Goal: Information Seeking & Learning: Learn about a topic

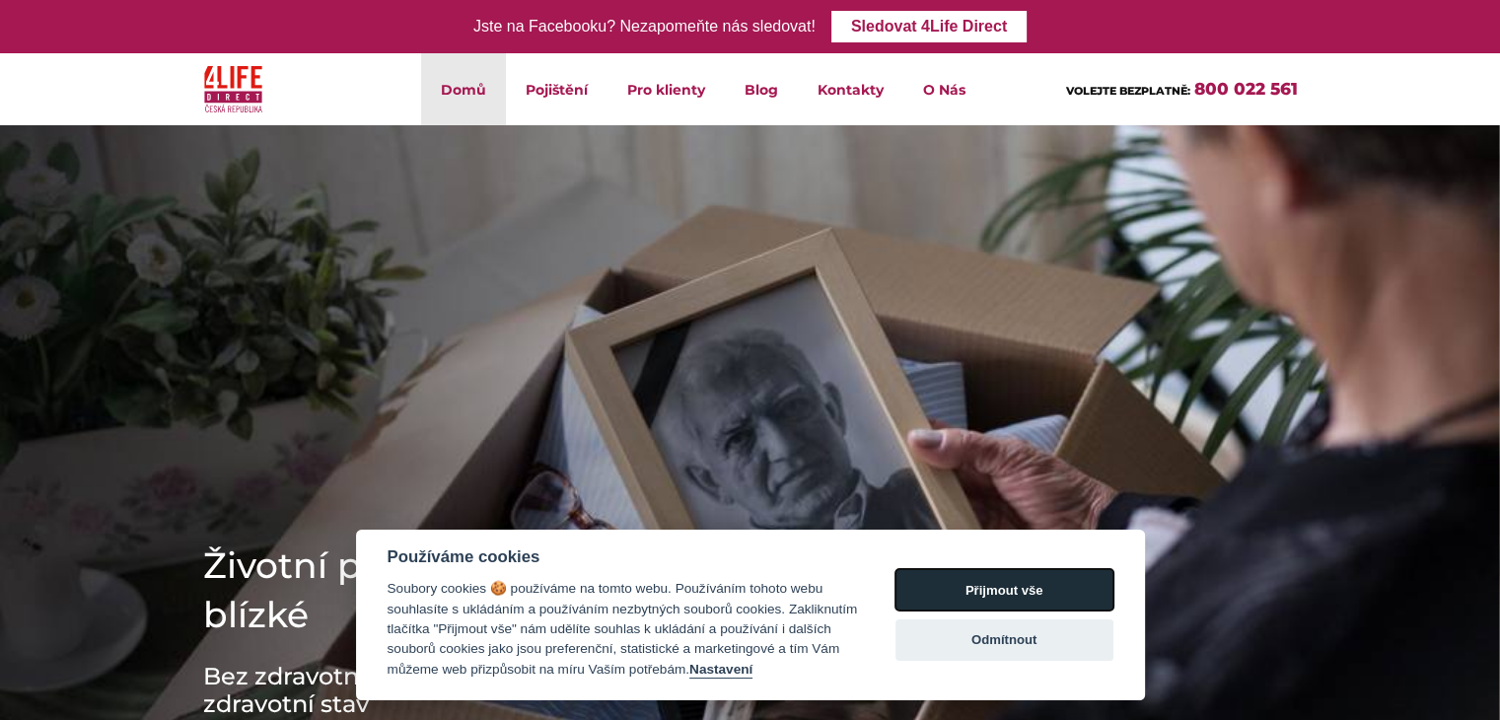
click at [998, 599] on button "Přijmout vše" at bounding box center [1004, 589] width 218 height 41
checkbox input "true"
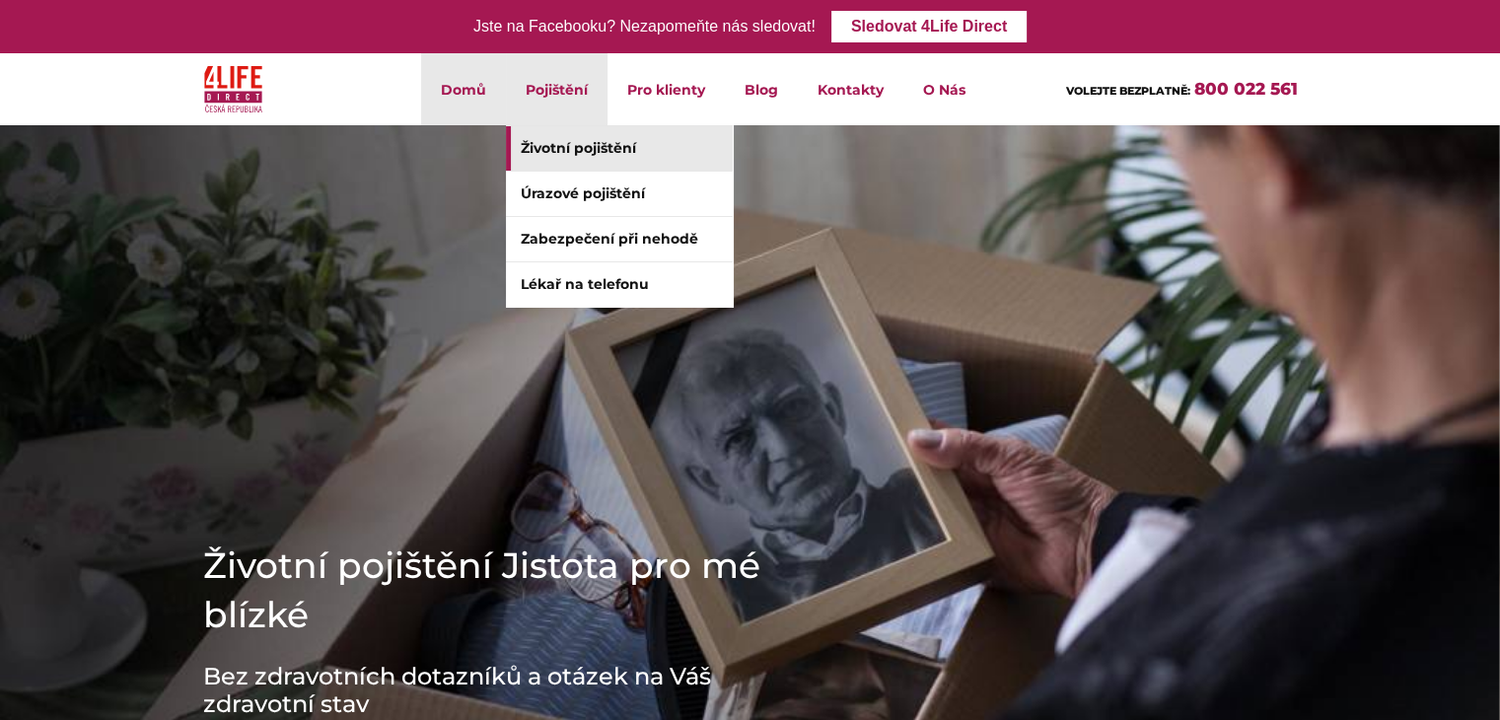
click at [581, 147] on link "Životní pojištění" at bounding box center [619, 148] width 227 height 44
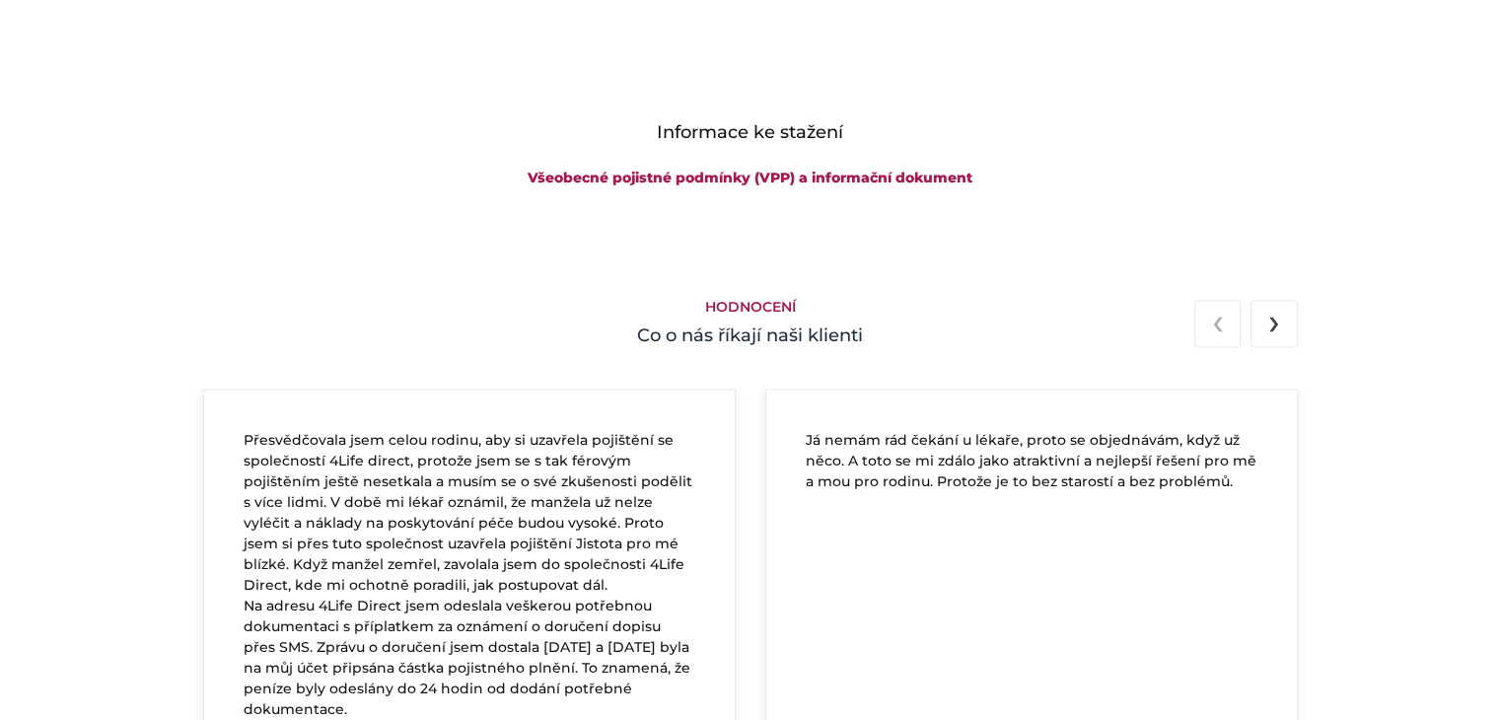
scroll to position [3369, 0]
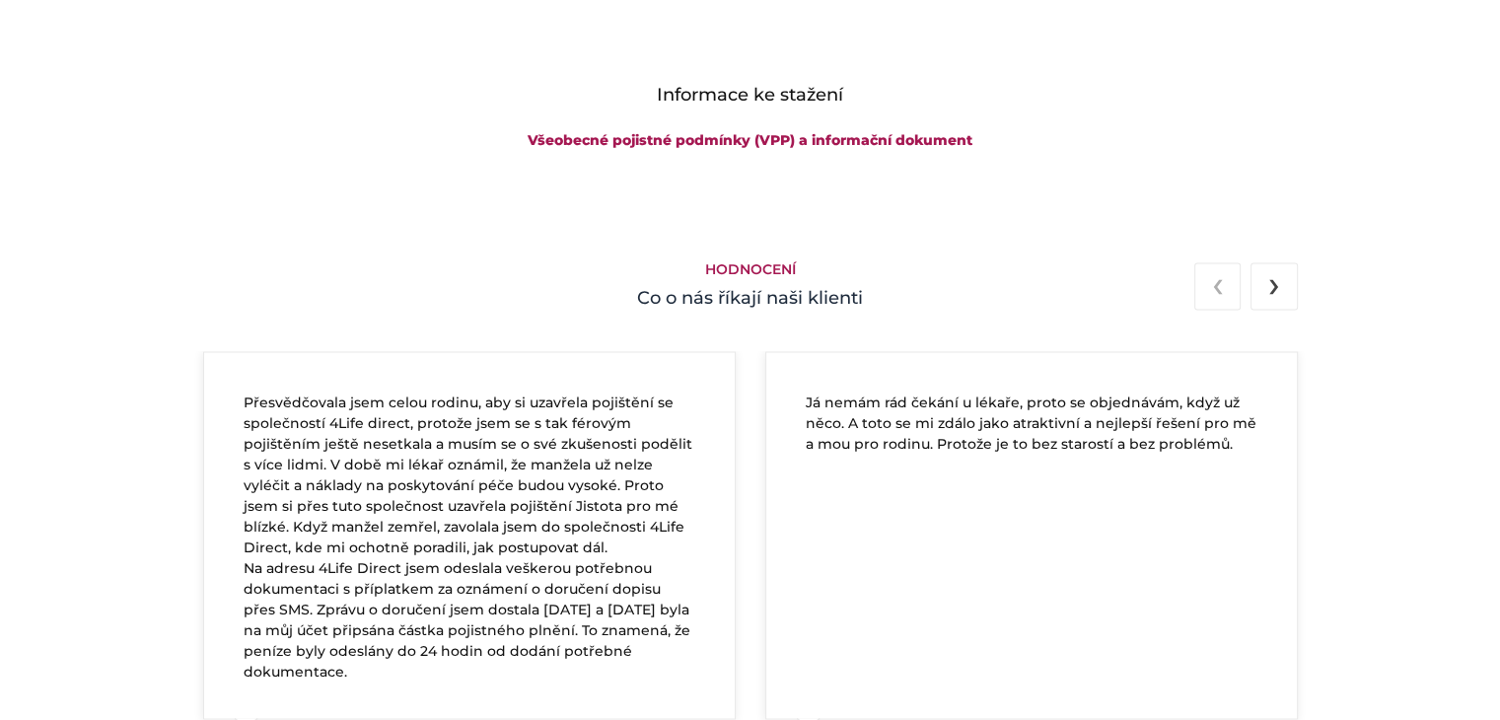
click at [1287, 281] on button "›" at bounding box center [1273, 285] width 46 height 47
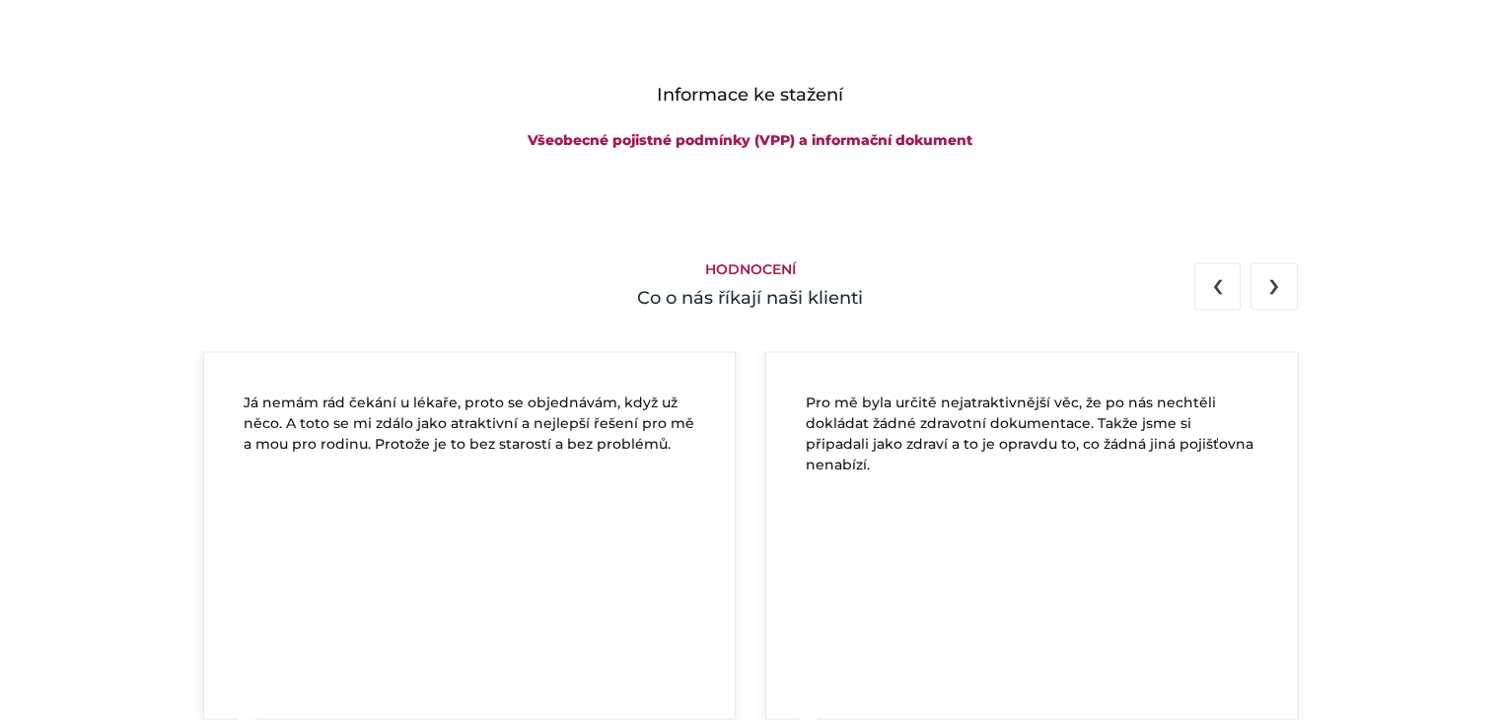
click at [1287, 281] on button "›" at bounding box center [1273, 285] width 46 height 47
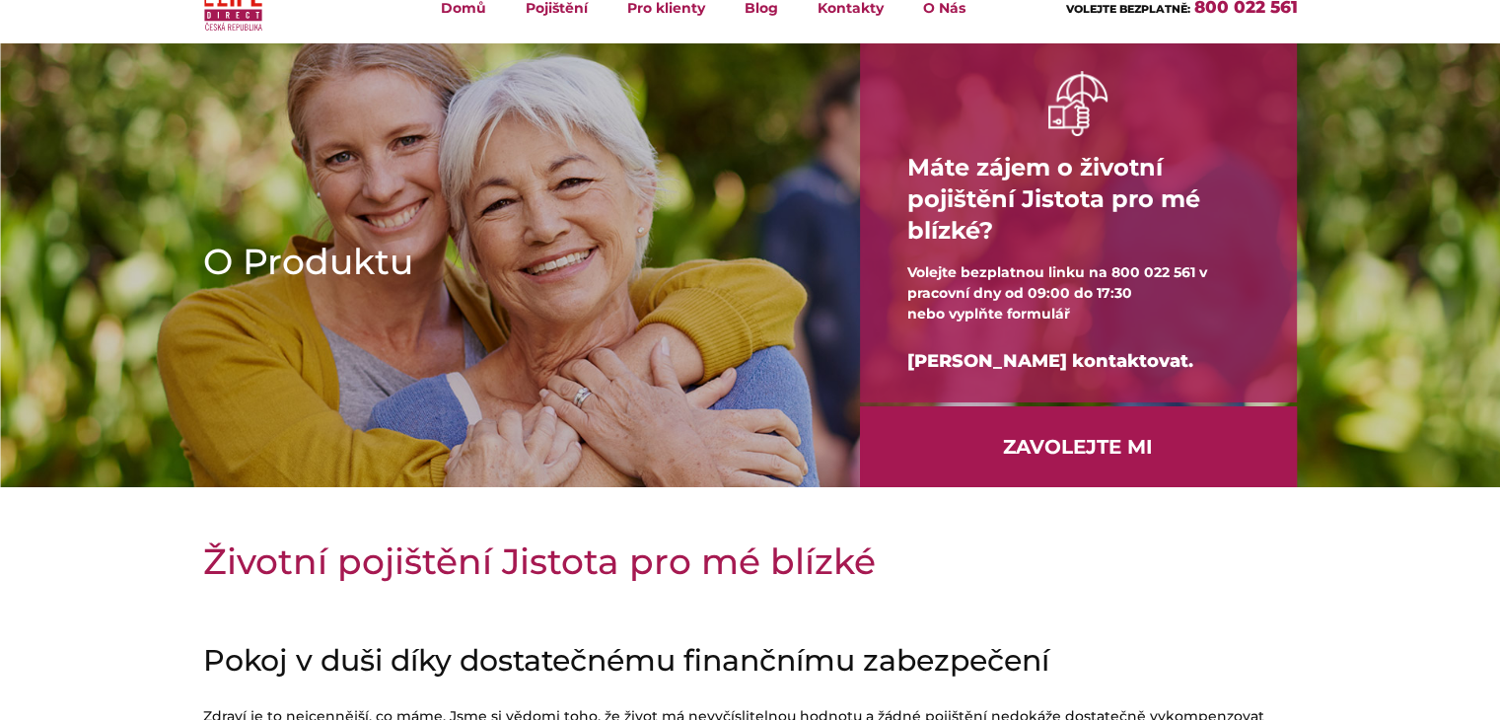
scroll to position [0, 0]
